Goal: Information Seeking & Learning: Check status

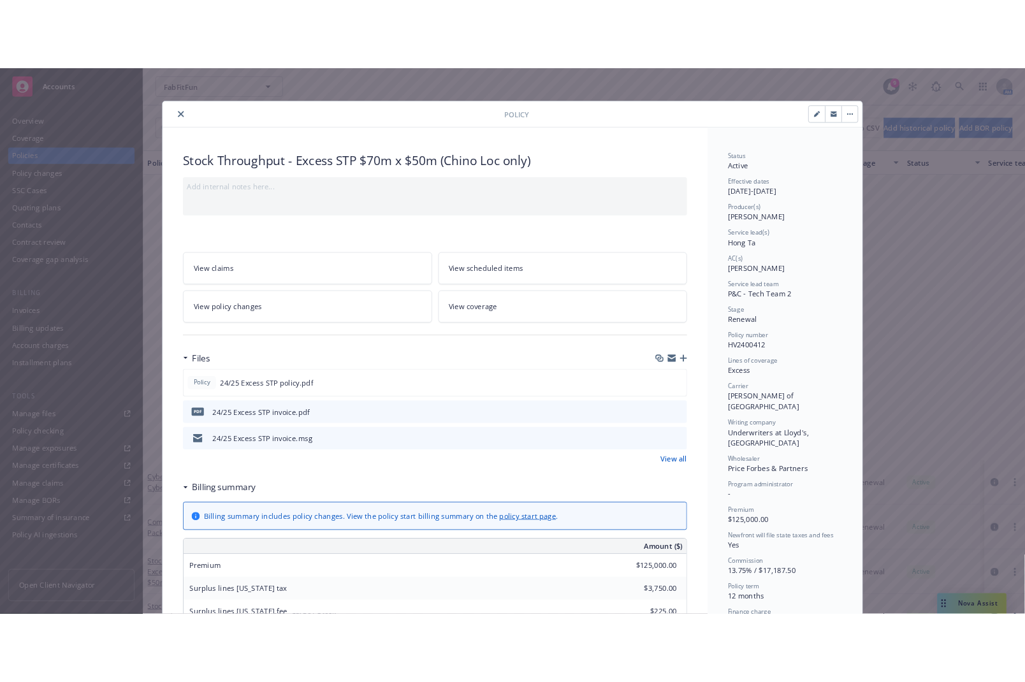
scroll to position [319, 0]
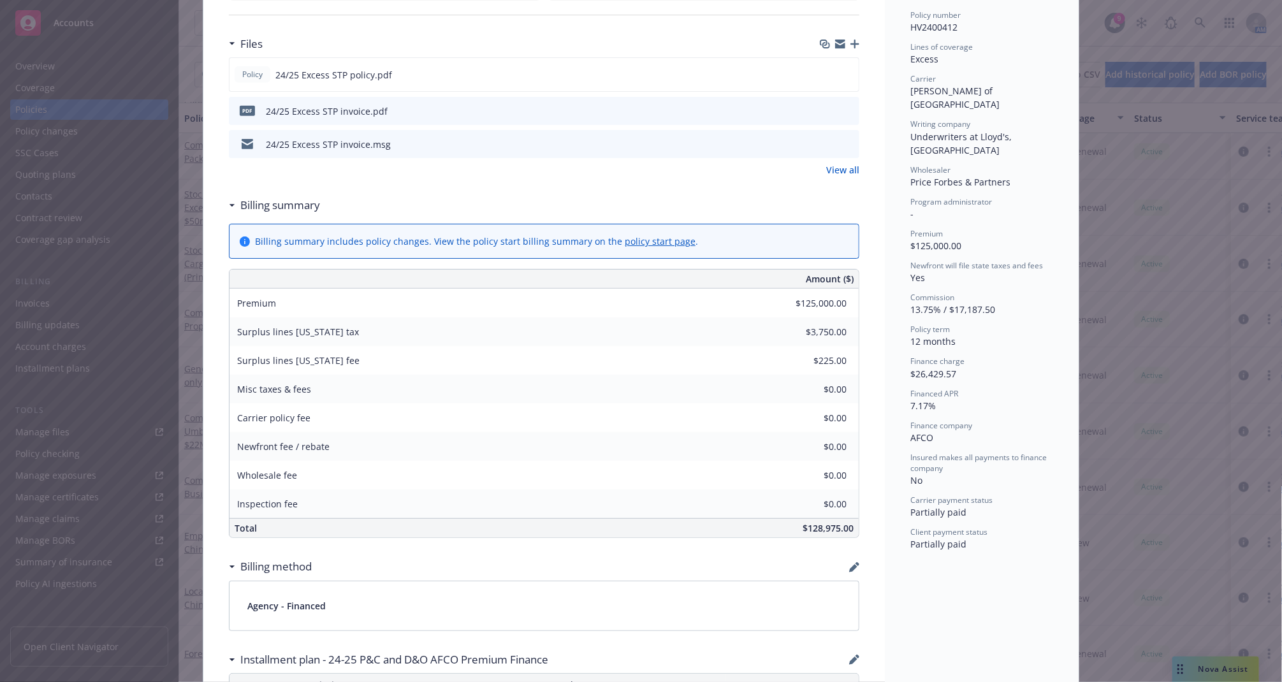
drag, startPoint x: 627, startPoint y: 282, endPoint x: 635, endPoint y: 277, distance: 9.4
click at [627, 282] on div "Amount ($)" at bounding box center [591, 279] width 535 height 18
